Goal: Task Accomplishment & Management: Use online tool/utility

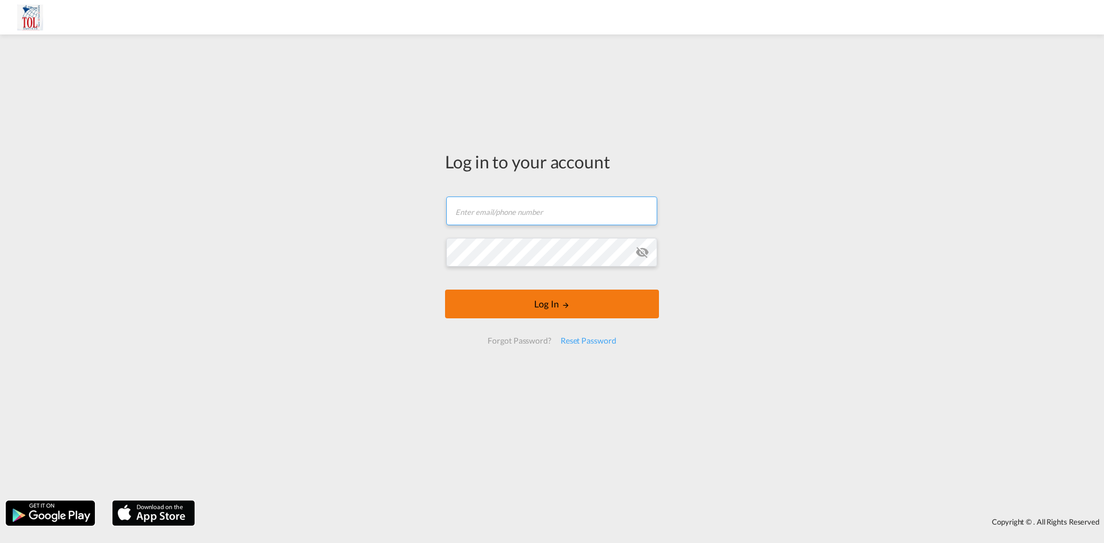
type input "[PERSON_NAME][EMAIL_ADDRESS][DOMAIN_NAME]"
click at [583, 306] on button "Log In" at bounding box center [552, 304] width 214 height 29
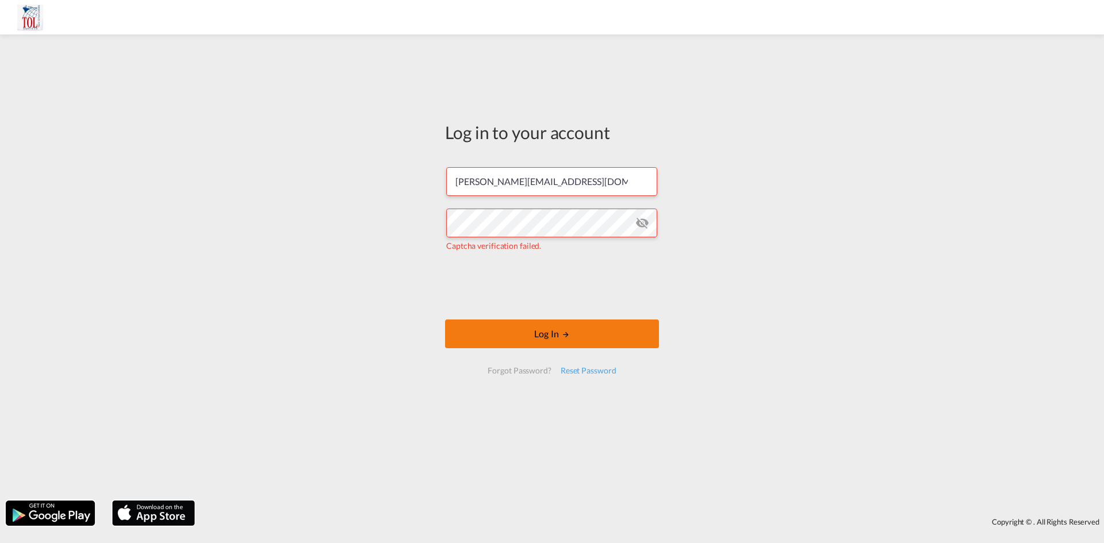
click at [572, 329] on button "Log In" at bounding box center [552, 334] width 214 height 29
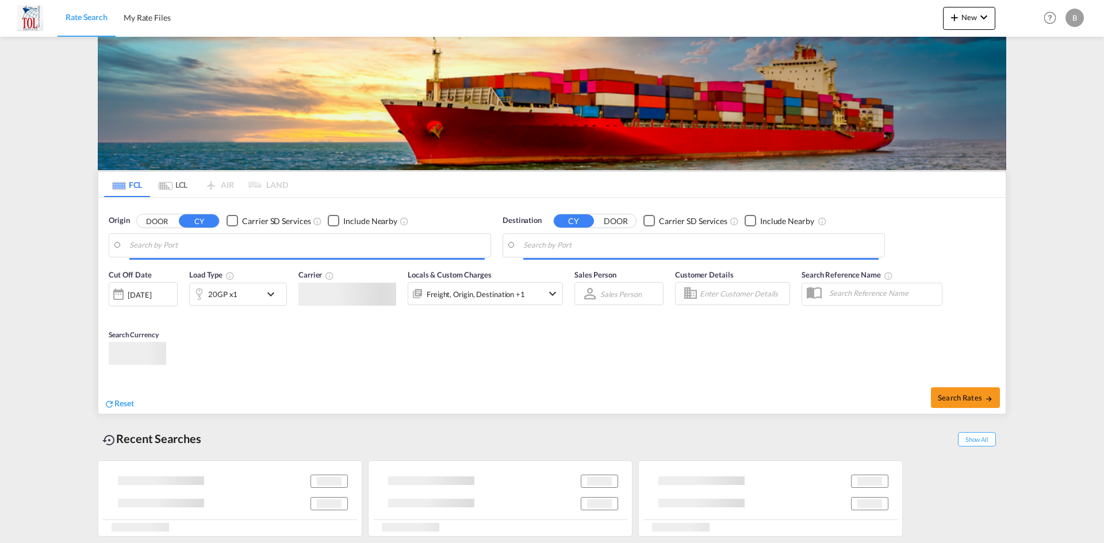
type input "[GEOGRAPHIC_DATA], [GEOGRAPHIC_DATA]"
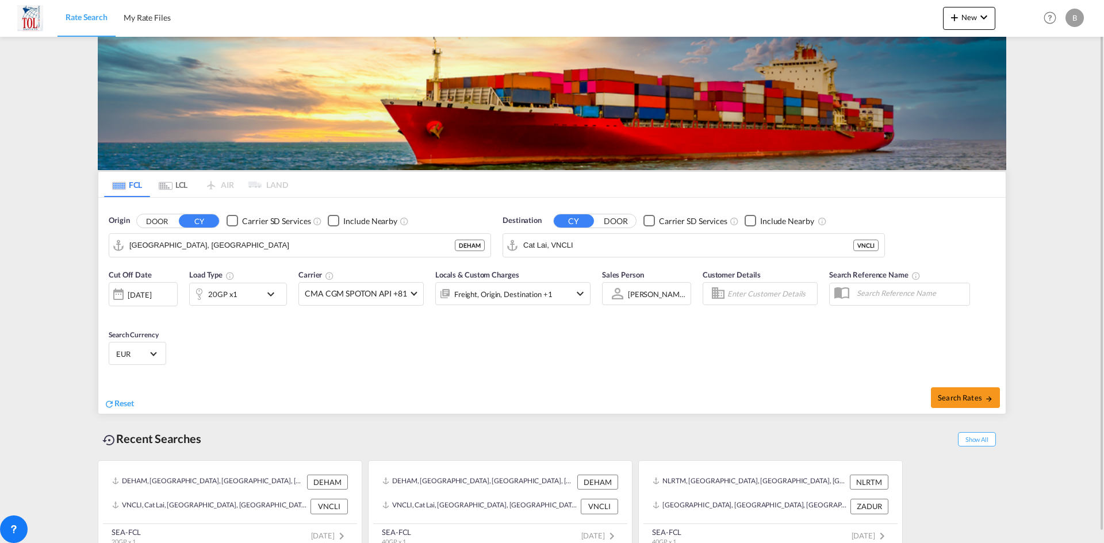
click at [266, 295] on md-icon "icon-chevron-down" at bounding box center [274, 294] width 20 height 14
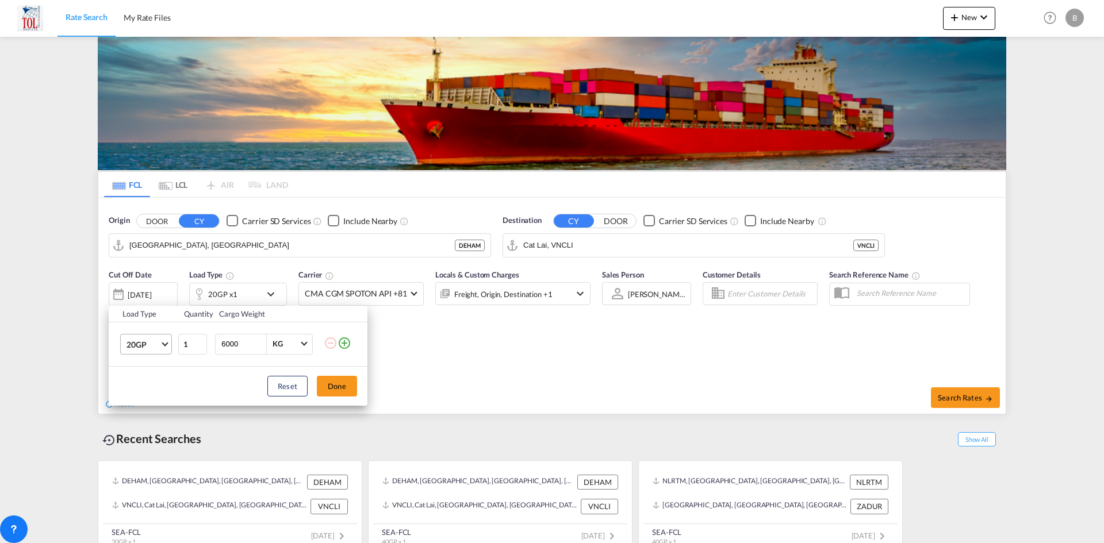
click at [163, 345] on md-select-value "20GP" at bounding box center [148, 345] width 46 height 20
click at [144, 387] on md-option "40HR" at bounding box center [156, 395] width 78 height 28
click at [349, 384] on button "Done" at bounding box center [337, 386] width 40 height 21
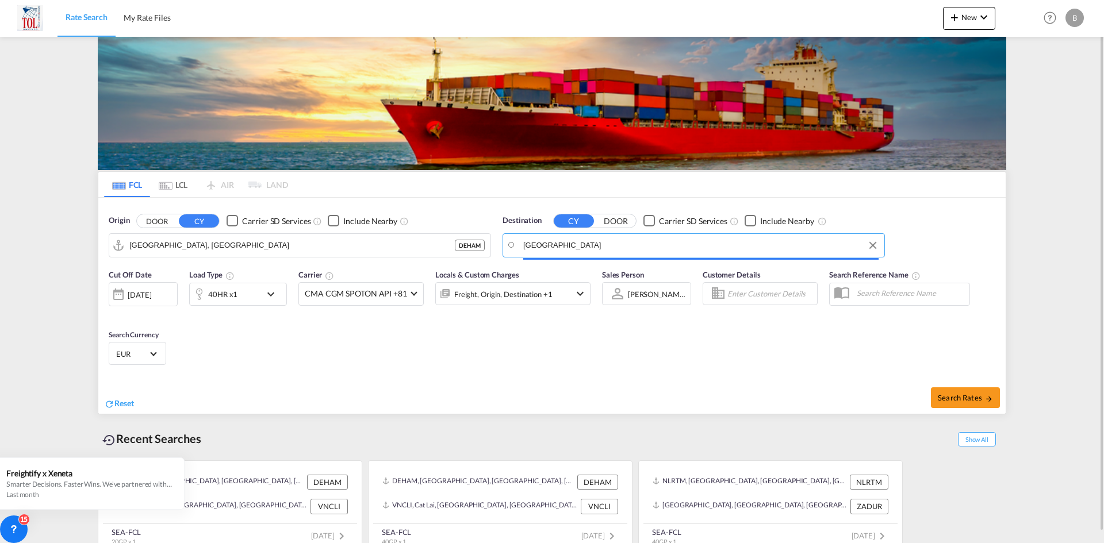
type input "[GEOGRAPHIC_DATA]"
click at [137, 214] on button "DOOR" at bounding box center [157, 220] width 40 height 13
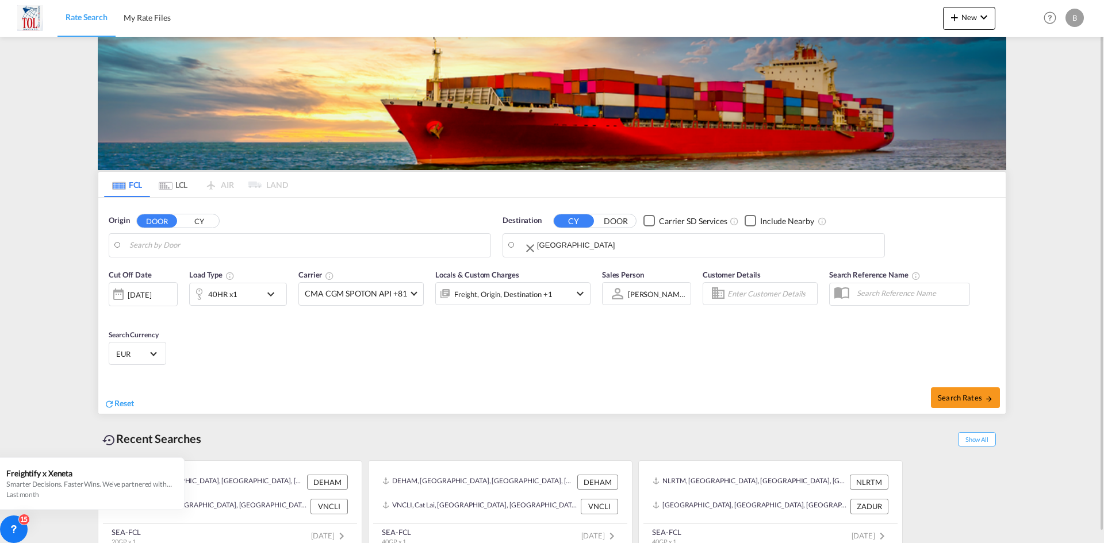
click at [680, 249] on body "Rate Search My Rate Files Rate Search My Rate Files New Rates Ratecard Rateshee…" at bounding box center [552, 271] width 1104 height 543
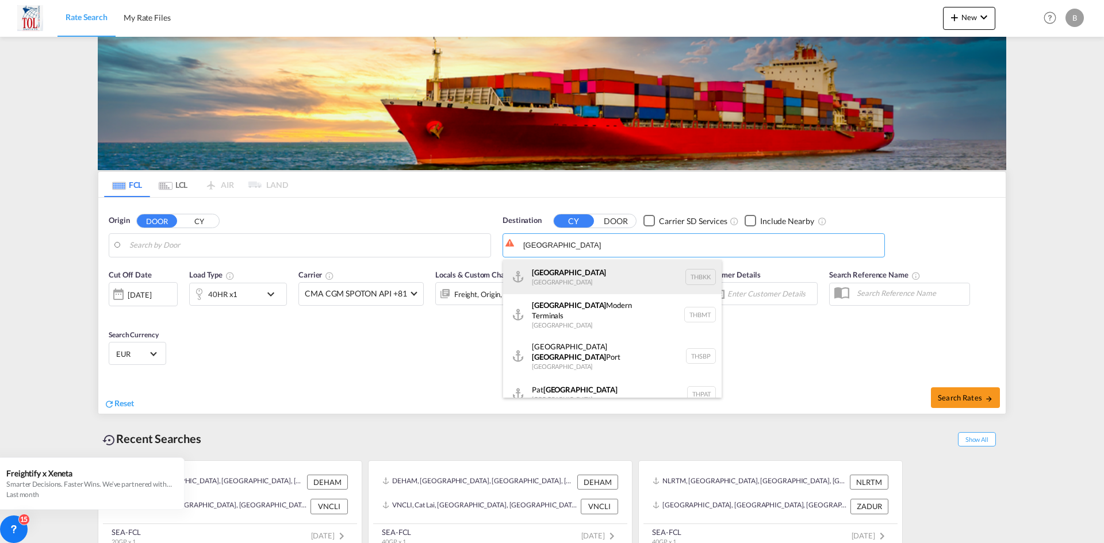
click at [615, 275] on div "[GEOGRAPHIC_DATA] [GEOGRAPHIC_DATA] THBKK" at bounding box center [612, 277] width 218 height 34
type input "[GEOGRAPHIC_DATA], THBKK"
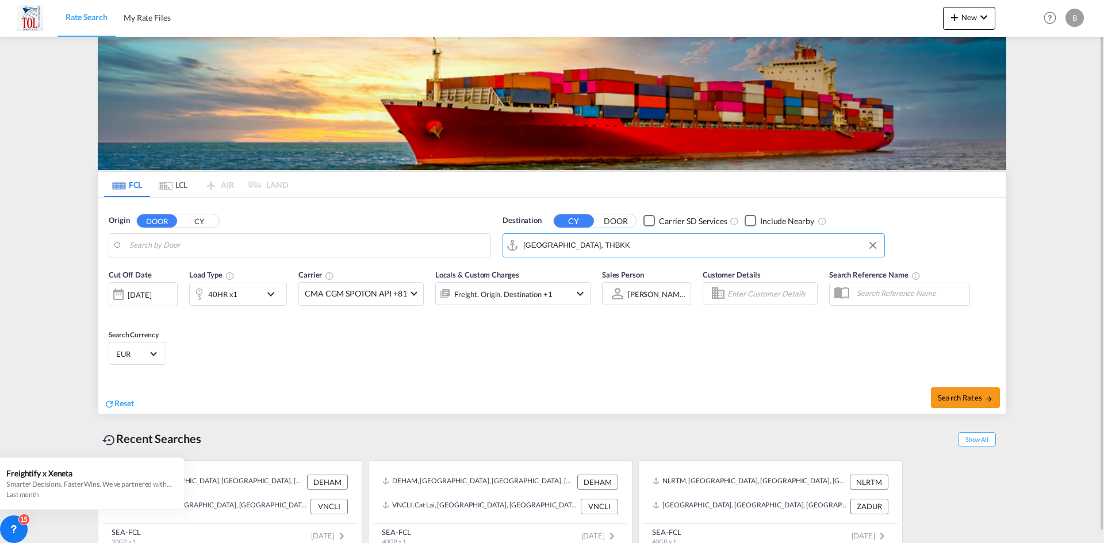
click at [321, 240] on input "Search by Door" at bounding box center [306, 245] width 355 height 17
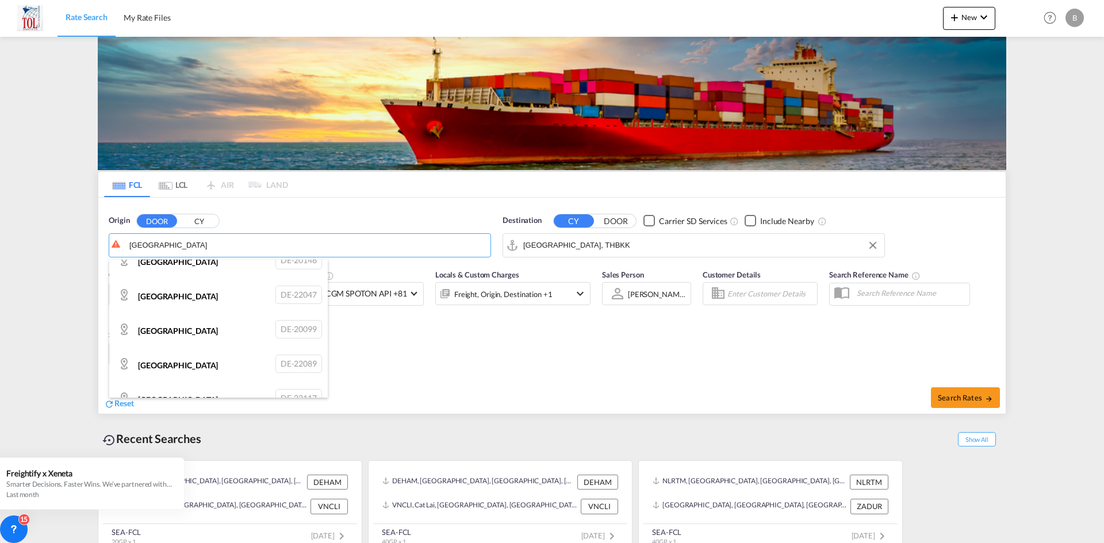
scroll to position [1380, 0]
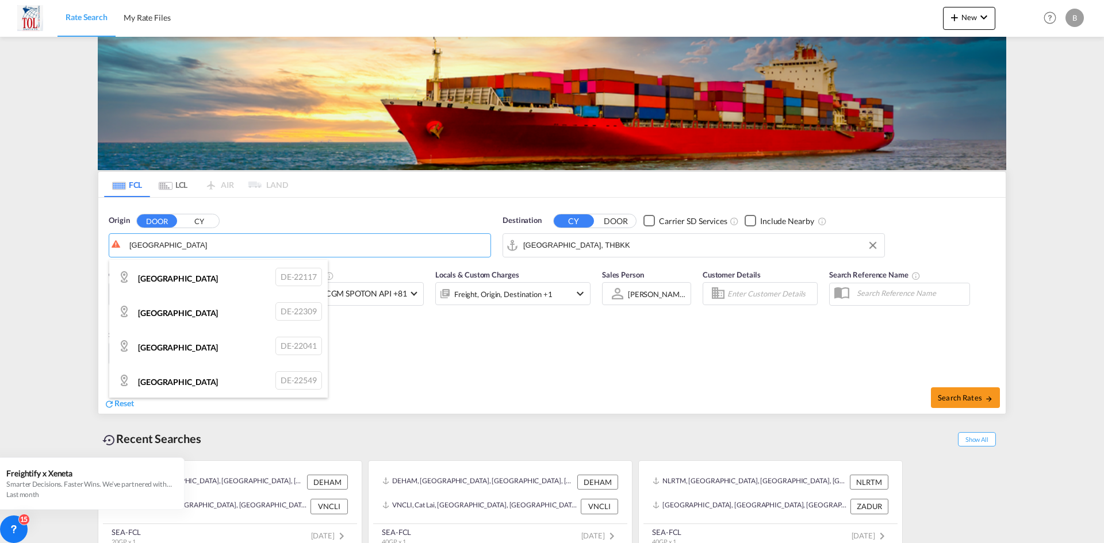
type input "[GEOGRAPHIC_DATA]"
click at [183, 248] on body "Rate Search My Rate Files Rate Search My Rate Files New Rates Ratecard Rateshee…" at bounding box center [552, 271] width 1104 height 543
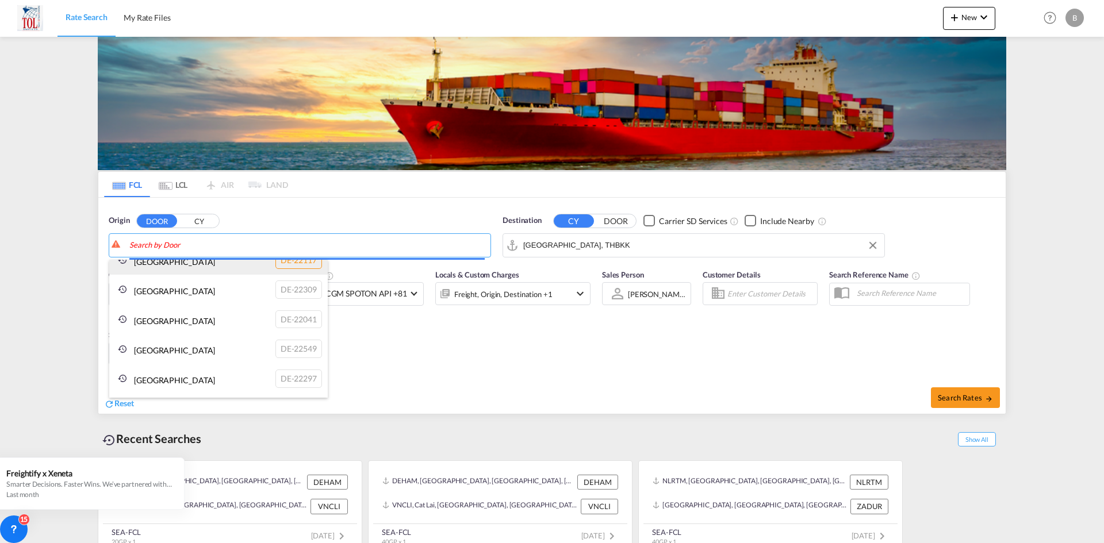
scroll to position [0, 0]
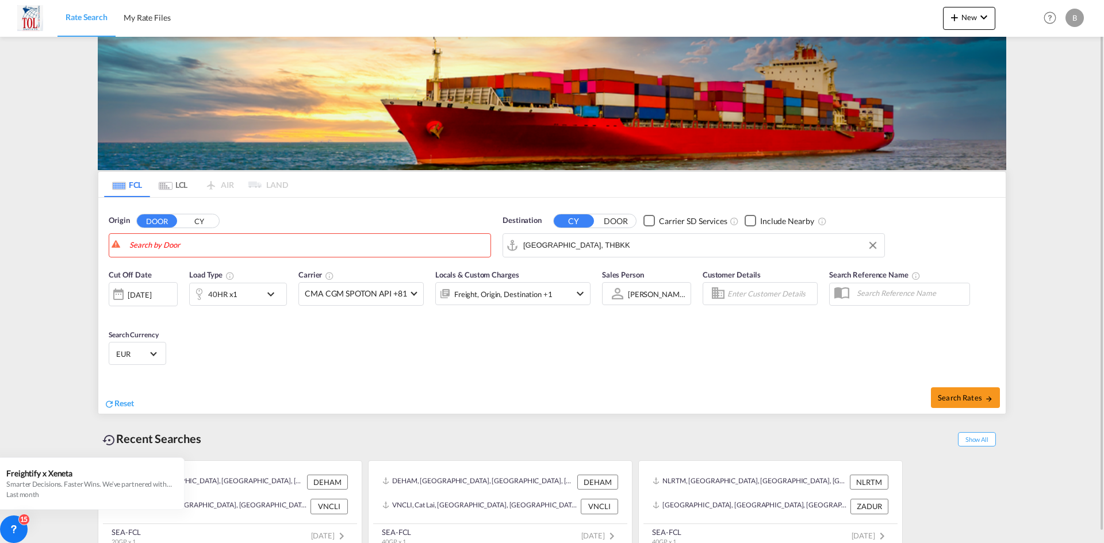
click at [193, 221] on button "CY" at bounding box center [199, 220] width 40 height 13
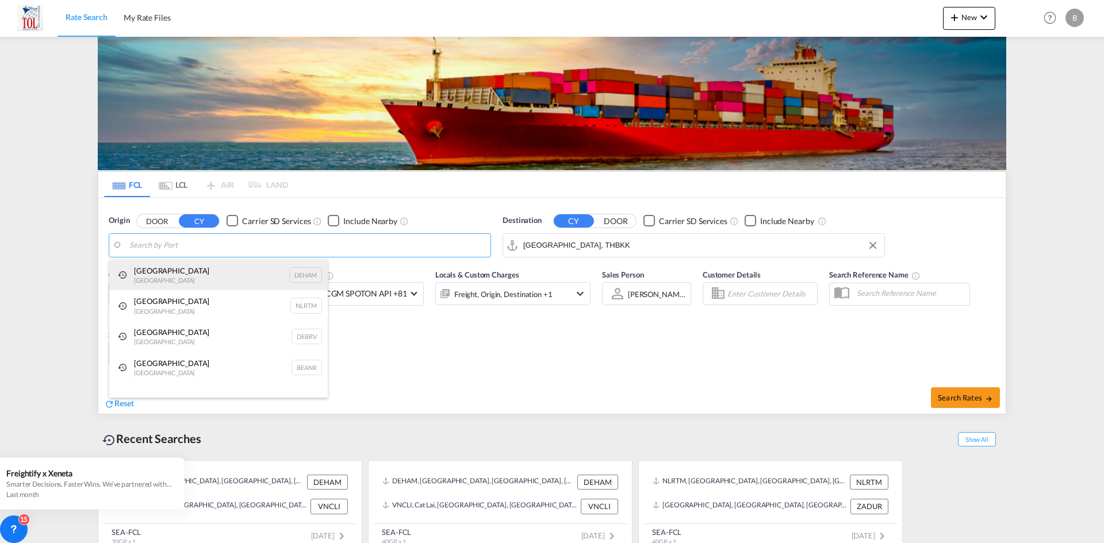
click at [173, 268] on div "[GEOGRAPHIC_DATA] [GEOGRAPHIC_DATA] DEHAM" at bounding box center [218, 275] width 218 height 31
type input "[GEOGRAPHIC_DATA], [GEOGRAPHIC_DATA]"
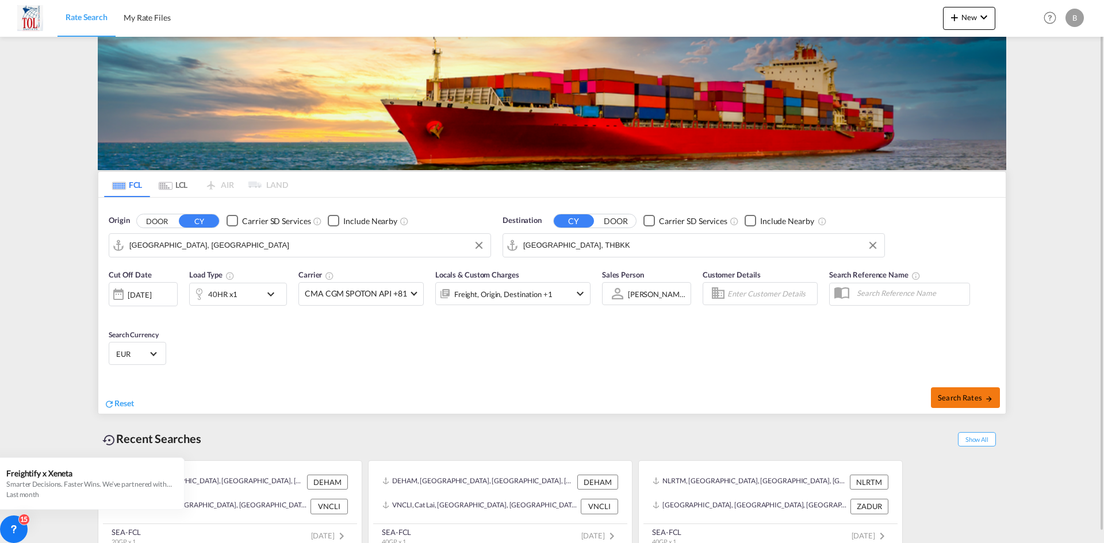
click at [951, 397] on span "Search Rates" at bounding box center [965, 397] width 55 height 9
type input "DEHAM to THBKK / [DATE]"
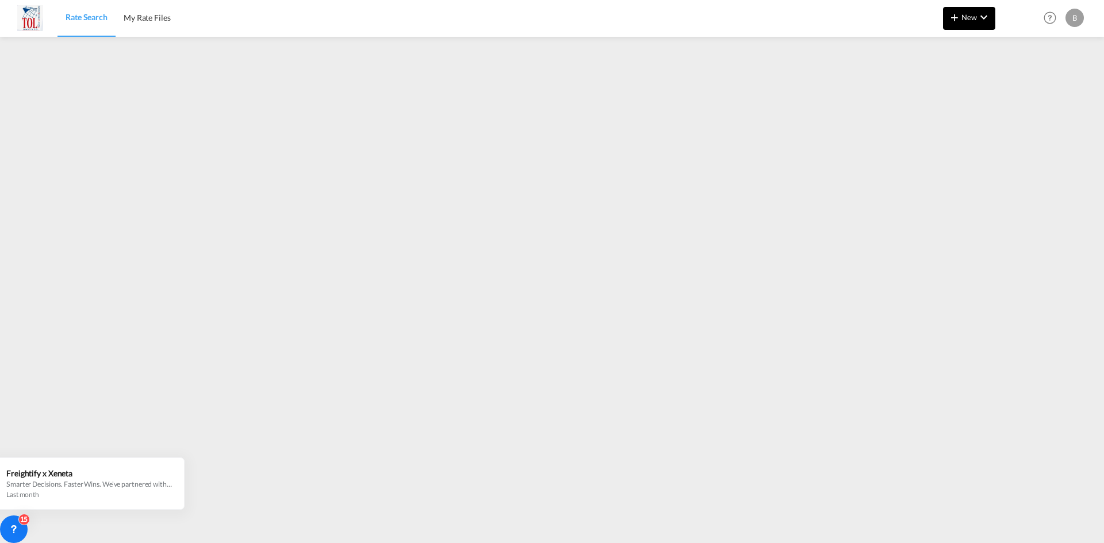
click at [978, 17] on md-icon "icon-chevron-down" at bounding box center [984, 17] width 14 height 14
click at [969, 44] on div "Rates" at bounding box center [955, 48] width 46 height 29
click at [1023, 82] on span "Ratesheet" at bounding box center [1016, 86] width 13 height 23
click at [971, 21] on span "New" at bounding box center [968, 17] width 43 height 9
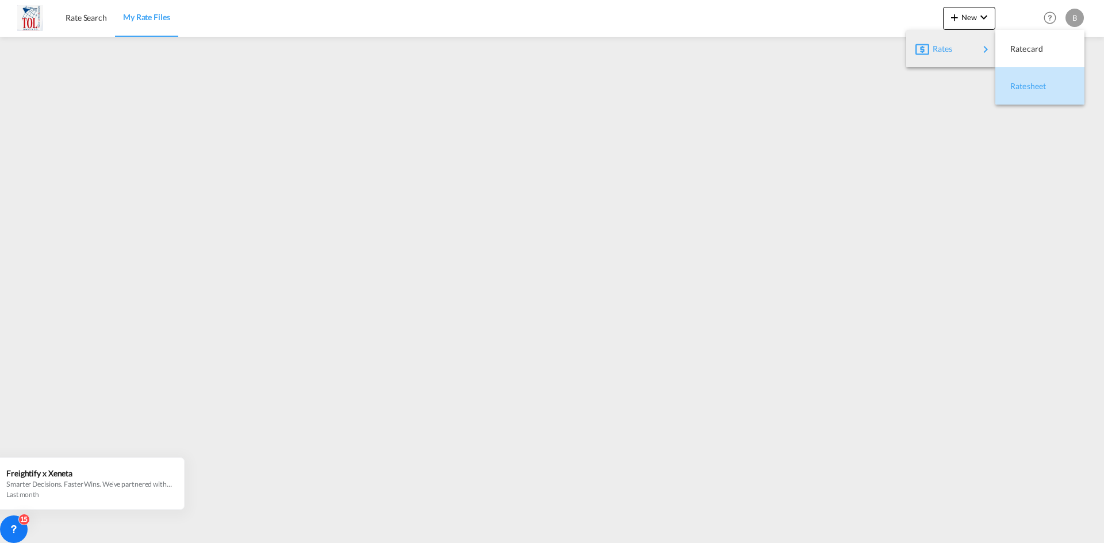
click at [1023, 81] on span "Ratesheet" at bounding box center [1016, 86] width 13 height 23
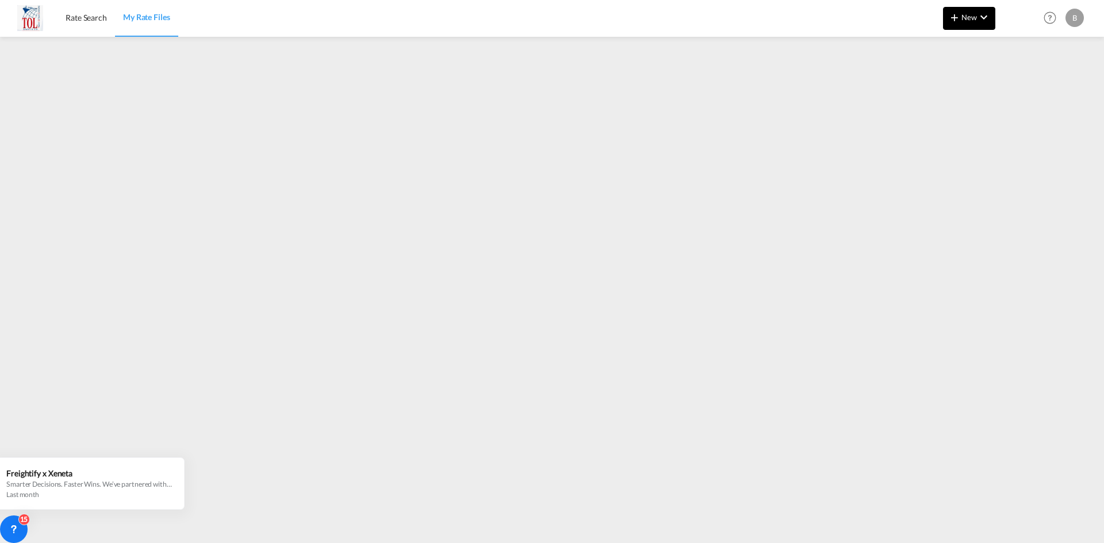
click at [981, 19] on md-icon "icon-chevron-down" at bounding box center [984, 17] width 14 height 14
click at [972, 44] on div "Rates" at bounding box center [955, 48] width 46 height 29
click at [1029, 78] on div "Ratesheet" at bounding box center [1031, 86] width 43 height 29
